Goal: Find contact information: Find contact information

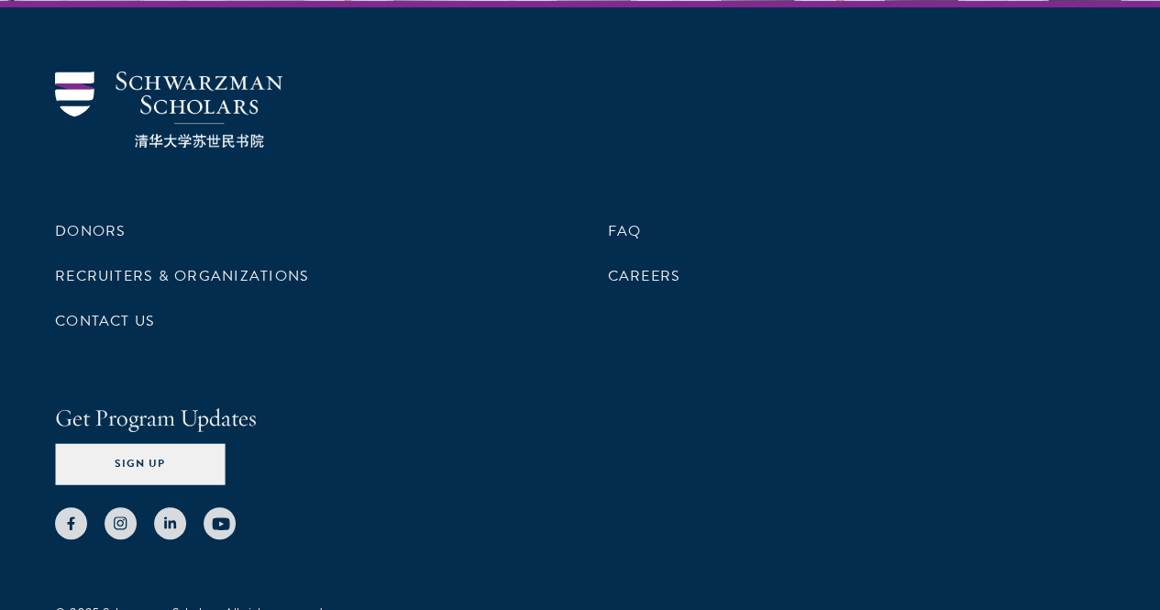
scroll to position [3847, 0]
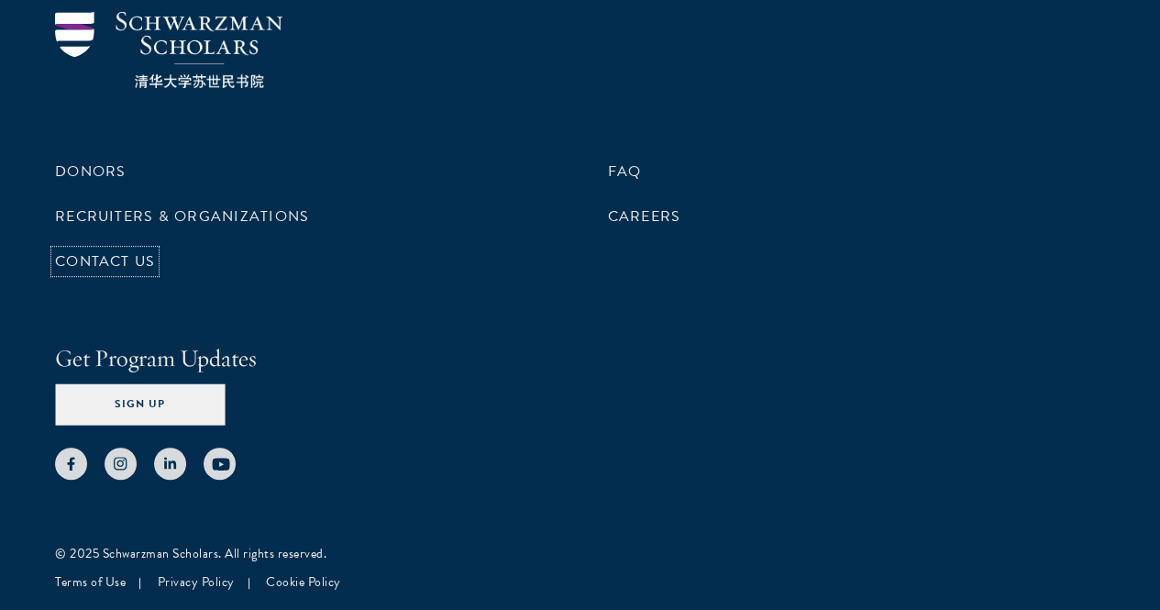
click at [155, 272] on link "Contact Us" at bounding box center [105, 261] width 100 height 22
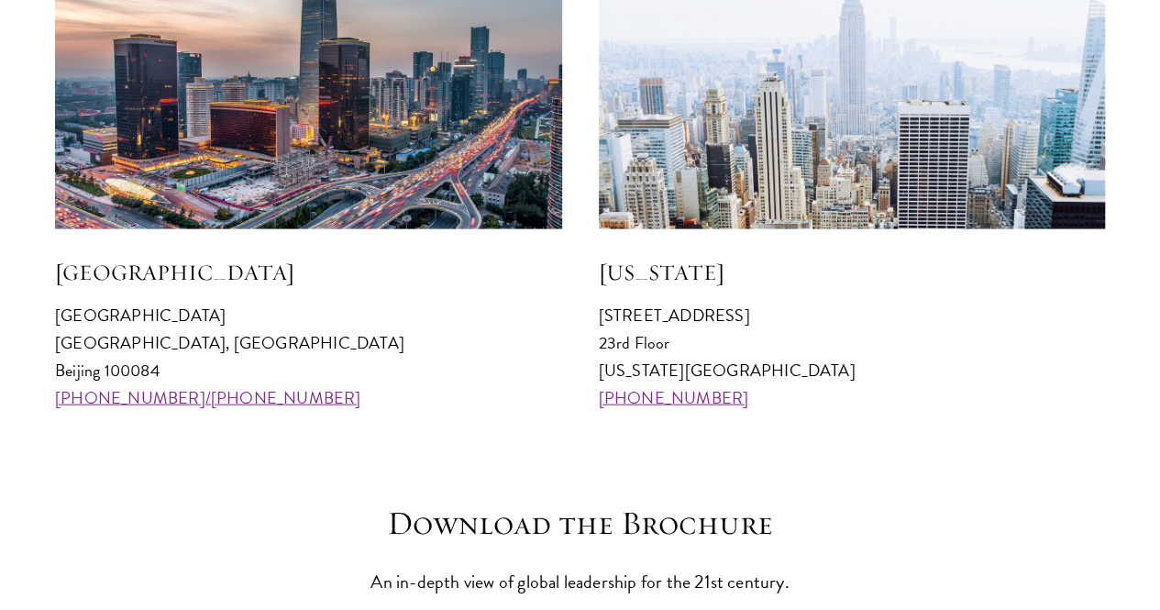
scroll to position [1820, 0]
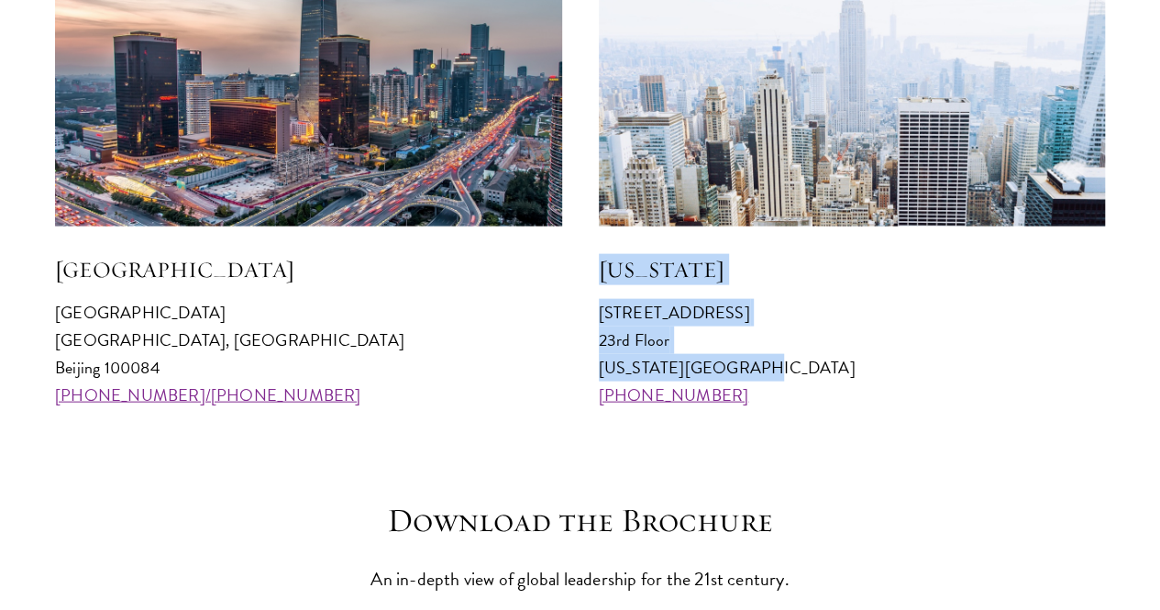
drag, startPoint x: 598, startPoint y: 291, endPoint x: 761, endPoint y: 393, distance: 192.8
click at [761, 393] on div "[US_STATE] [STREET_ADDRESS][US_STATE] [PHONE_NUMBER]" at bounding box center [852, 171] width 507 height 475
copy div "[US_STATE][GEOGRAPHIC_DATA][STREET_ADDRESS][US_STATE]"
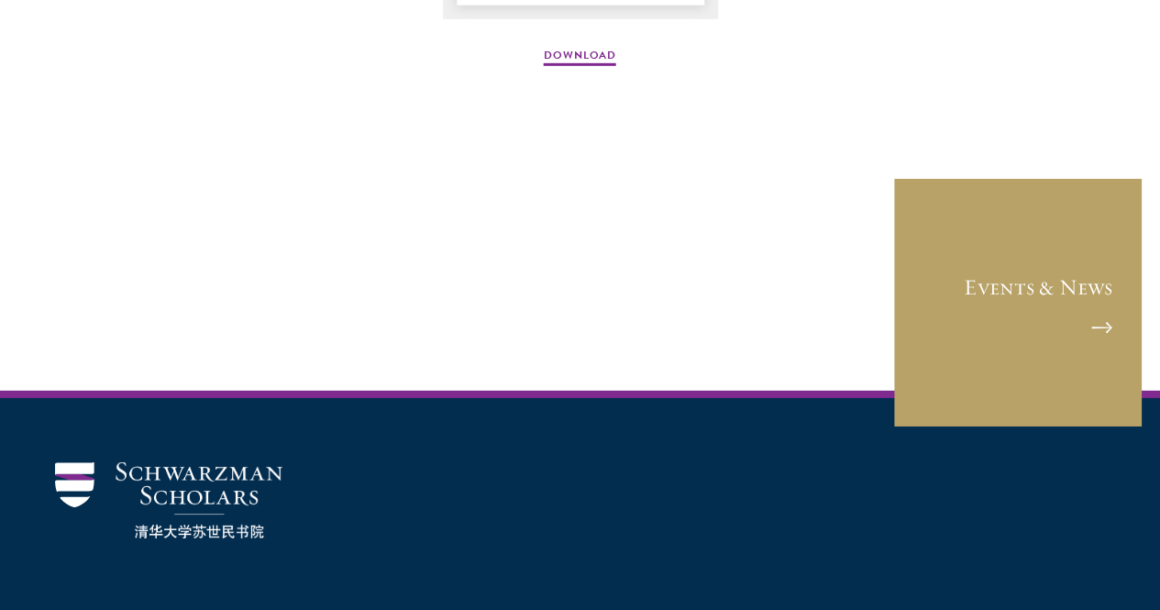
scroll to position [3014, 0]
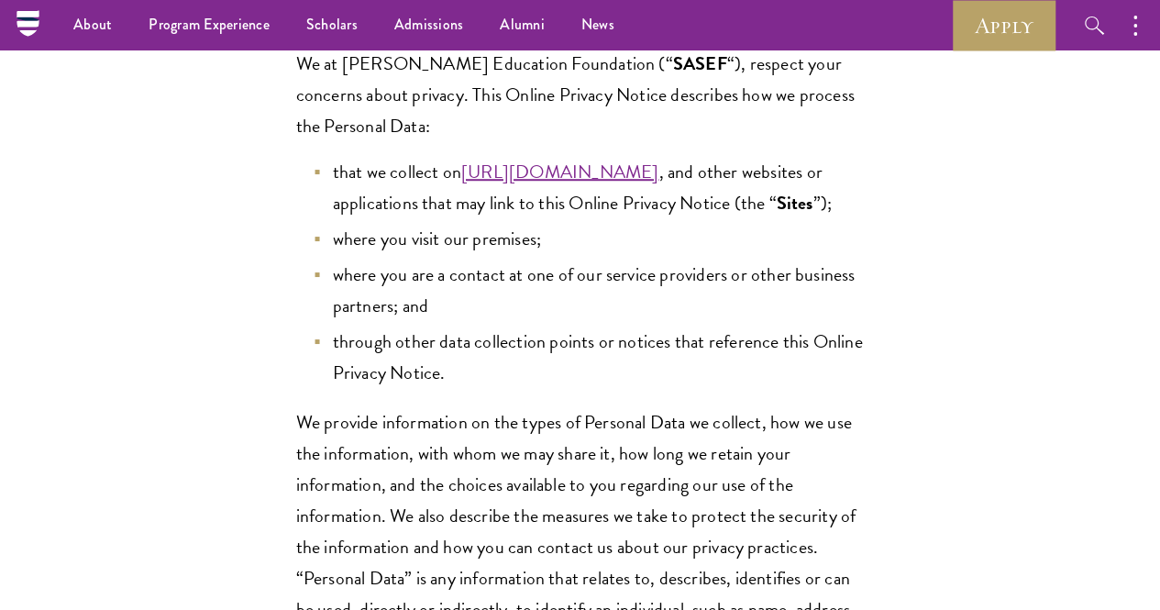
scroll to position [550, 0]
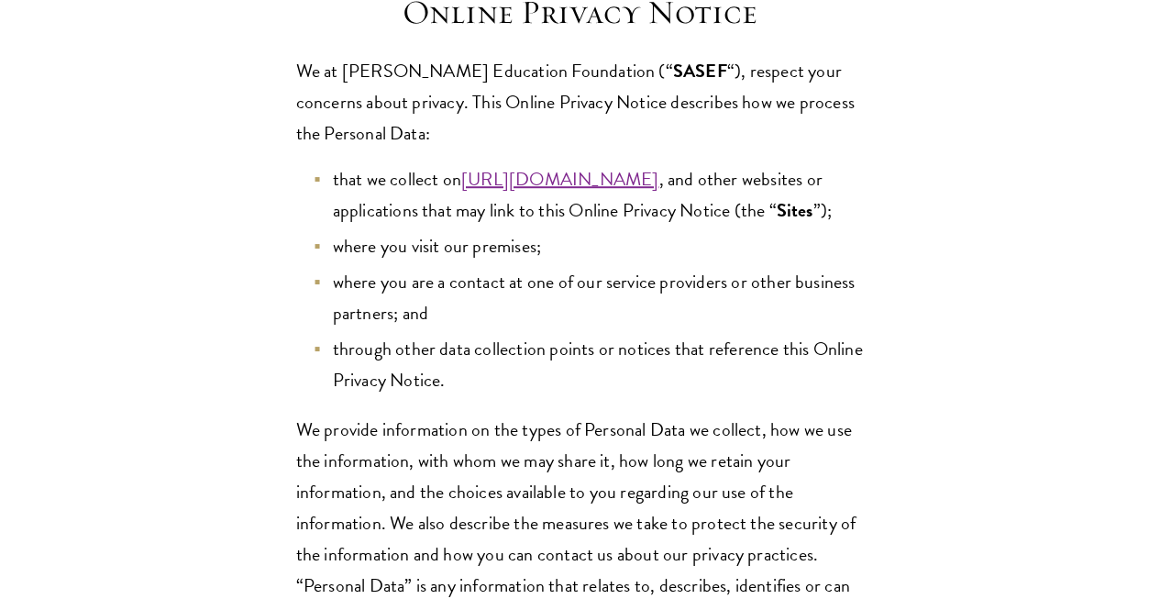
drag, startPoint x: 346, startPoint y: 85, endPoint x: 721, endPoint y: 89, distance: 374.9
click at [673, 84] on span "We at Stephen A. Schwarzman Education Foundation (“" at bounding box center [484, 71] width 377 height 28
copy span "Stephen A. Schwarzman Education Foundation"
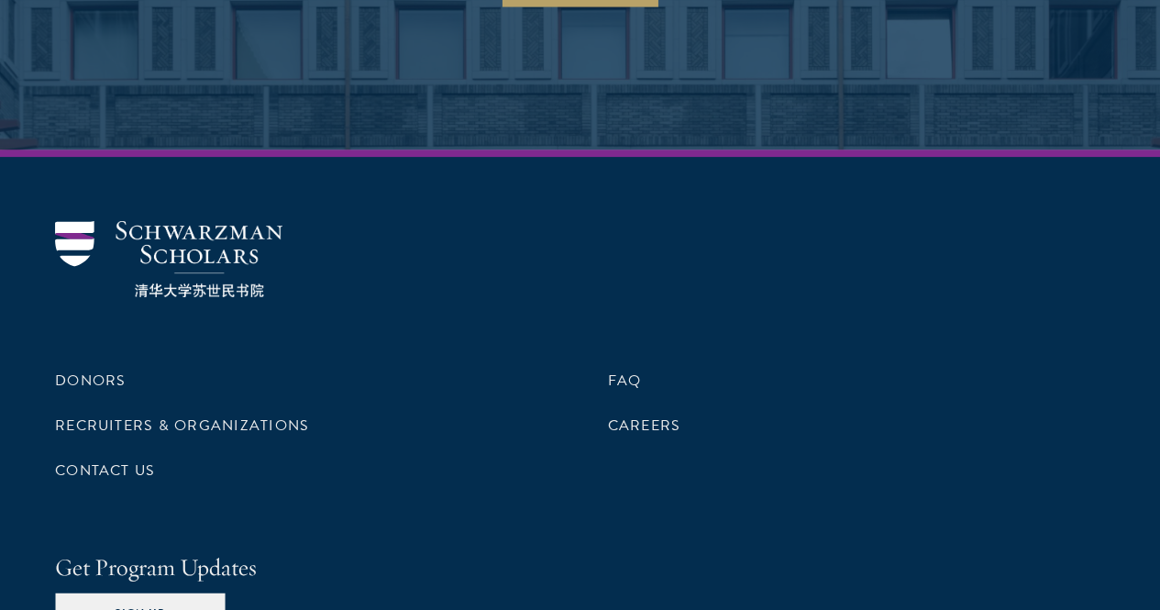
scroll to position [3867, 0]
